Goal: Transaction & Acquisition: Purchase product/service

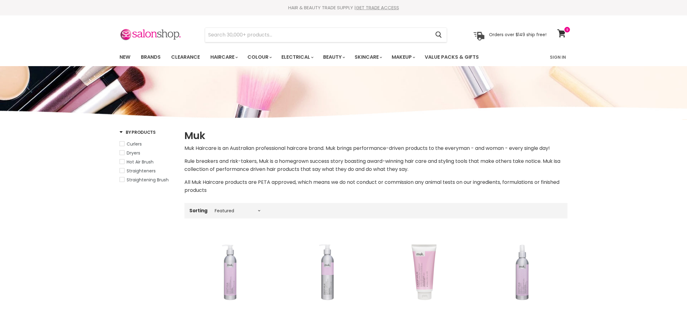
select select "manual"
drag, startPoint x: 218, startPoint y: 33, endPoint x: 179, endPoint y: 29, distance: 39.5
click at [179, 29] on div "nak thermal sheild Cancel Orders over $149 ship free!" at bounding box center [333, 35] width 427 height 14
click at [250, 35] on input "nak thermal sheild" at bounding box center [317, 35] width 225 height 14
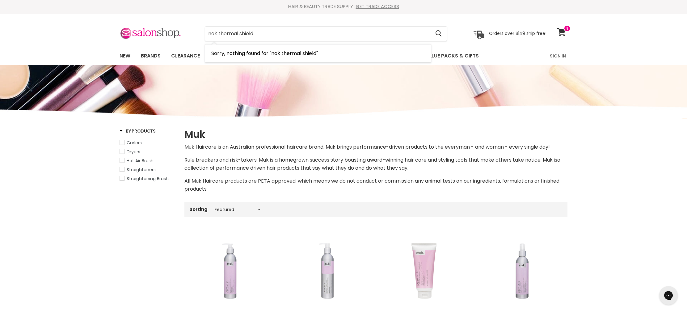
scroll to position [2, 0]
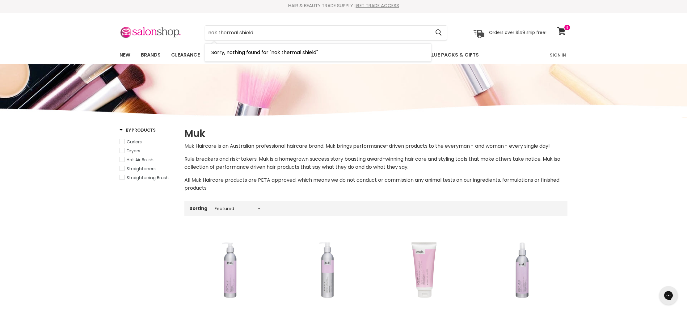
drag, startPoint x: 219, startPoint y: 34, endPoint x: 193, endPoint y: 29, distance: 26.3
click at [193, 29] on div "nak thermal shield Cancel" at bounding box center [326, 33] width 274 height 14
type input "thermal shield"
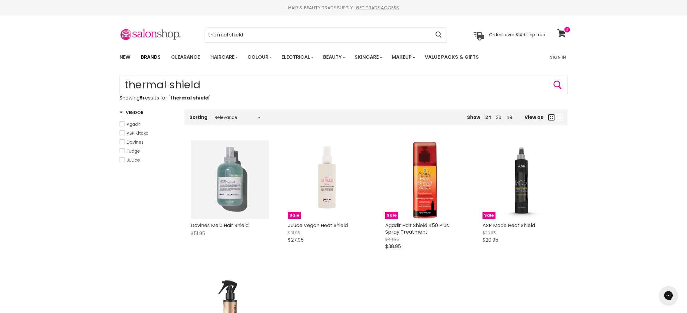
click at [156, 57] on link "Brands" at bounding box center [150, 57] width 29 height 13
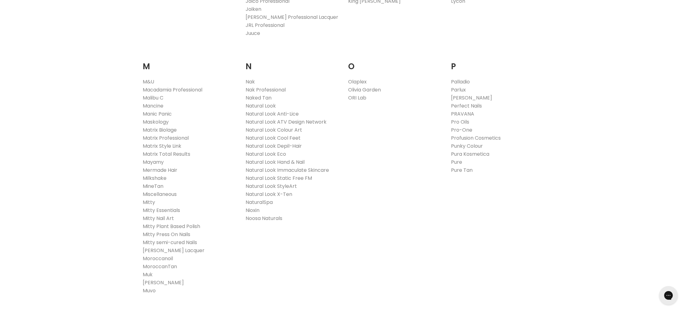
scroll to position [693, 0]
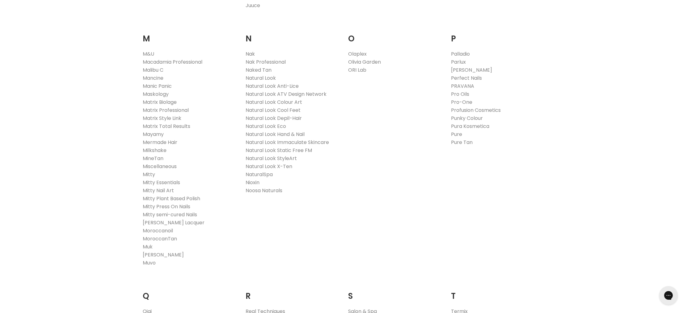
click at [252, 55] on link "Nak" at bounding box center [250, 53] width 9 height 7
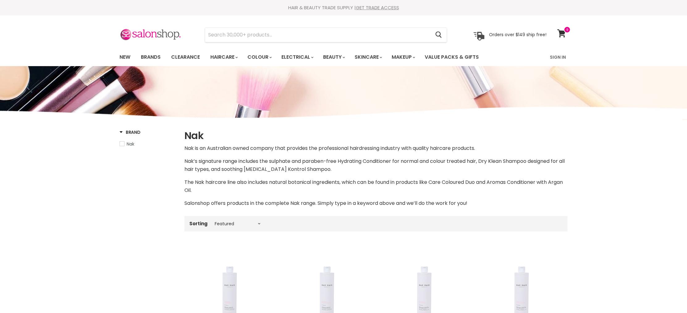
select select "manual"
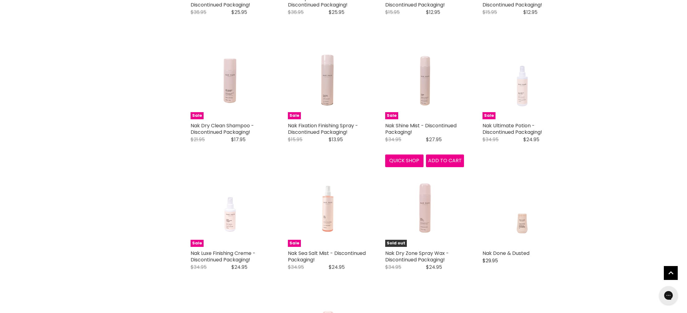
scroll to position [1016, 0]
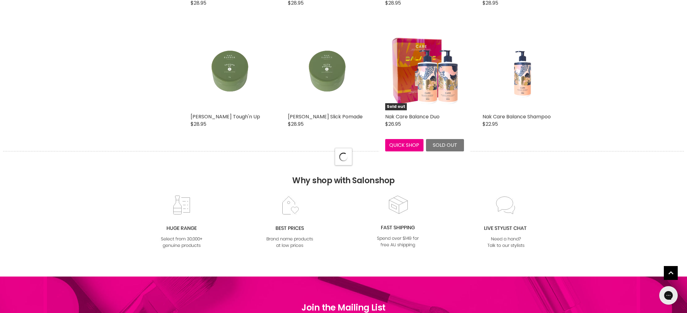
select select "manual"
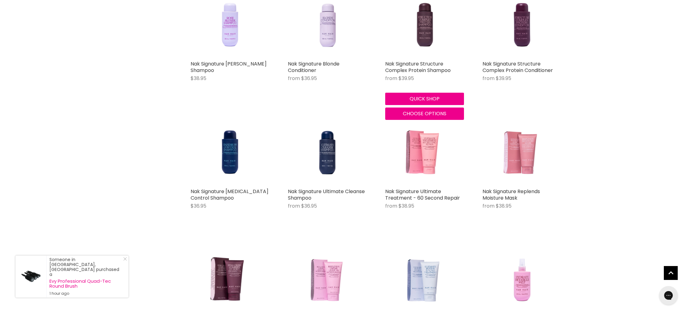
scroll to position [3077, 0]
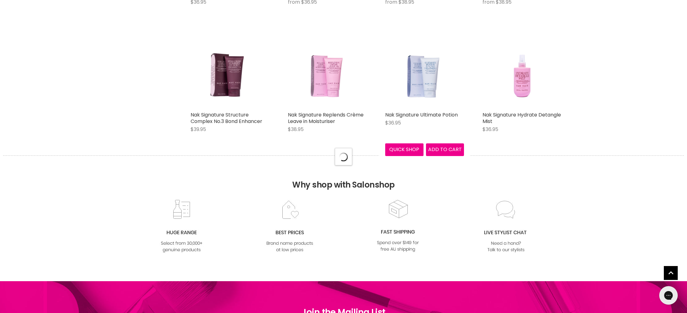
select select "manual"
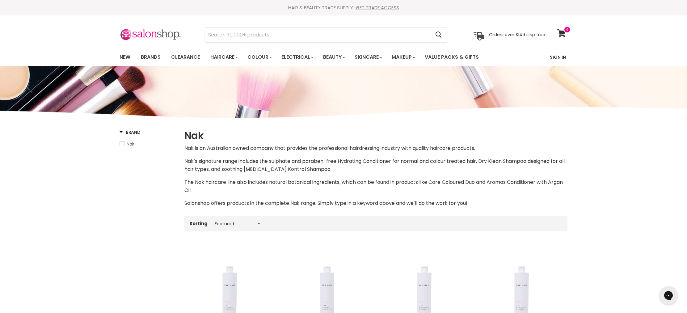
click at [556, 55] on link "Sign In" at bounding box center [557, 57] width 23 height 13
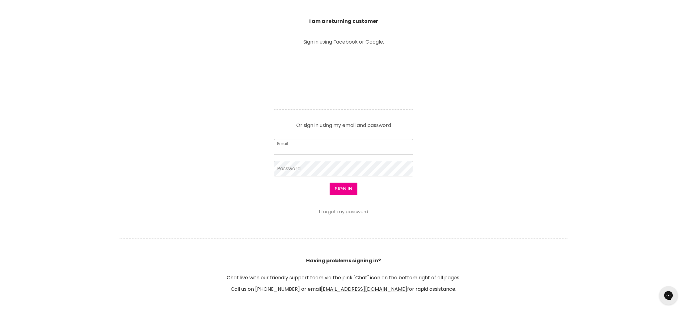
click at [286, 150] on input "Email" at bounding box center [343, 146] width 139 height 15
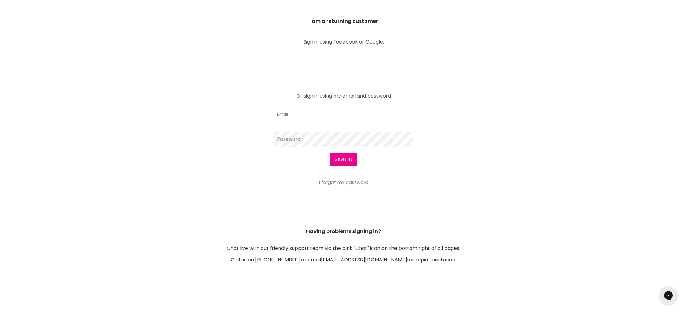
type input "[EMAIL_ADDRESS][DOMAIN_NAME]"
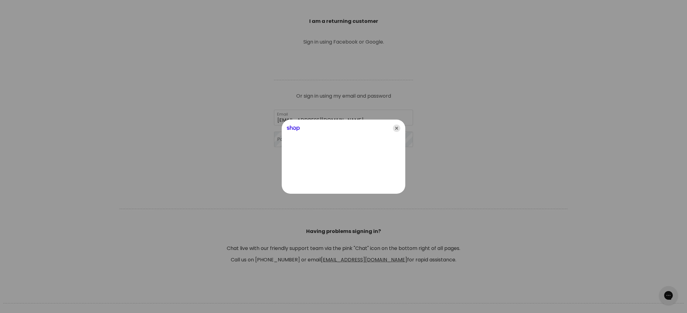
drag, startPoint x: 399, startPoint y: 128, endPoint x: 383, endPoint y: 131, distance: 16.1
click at [399, 128] on icon "Close" at bounding box center [396, 128] width 7 height 7
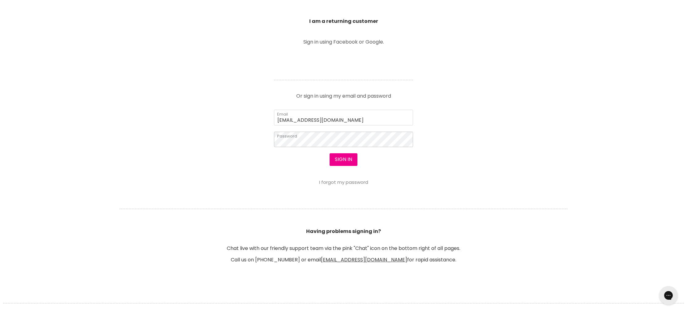
click at [330, 153] on button "Sign in" at bounding box center [344, 159] width 28 height 12
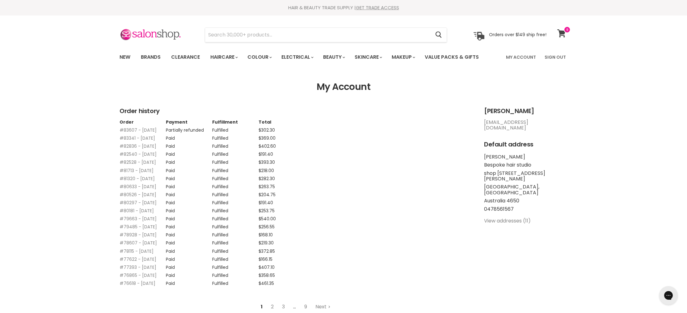
click at [562, 33] on icon at bounding box center [562, 33] width 8 height 8
